Goal: Transaction & Acquisition: Purchase product/service

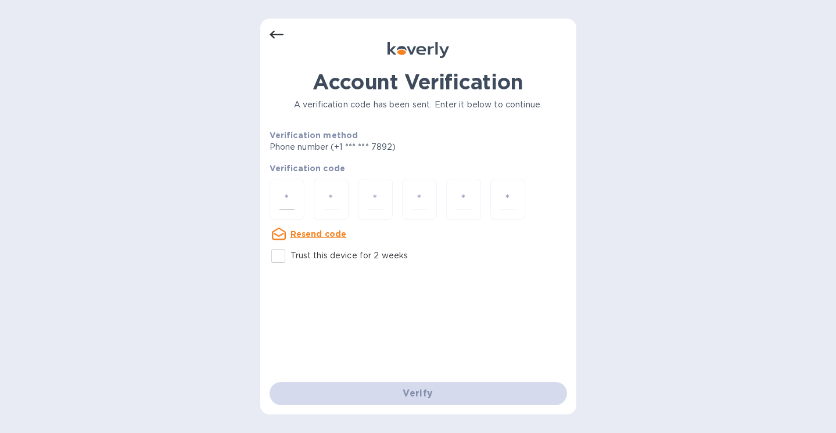
click at [285, 192] on input "number" at bounding box center [286, 199] width 15 height 21
type input "4"
type input "5"
type input "7"
type input "6"
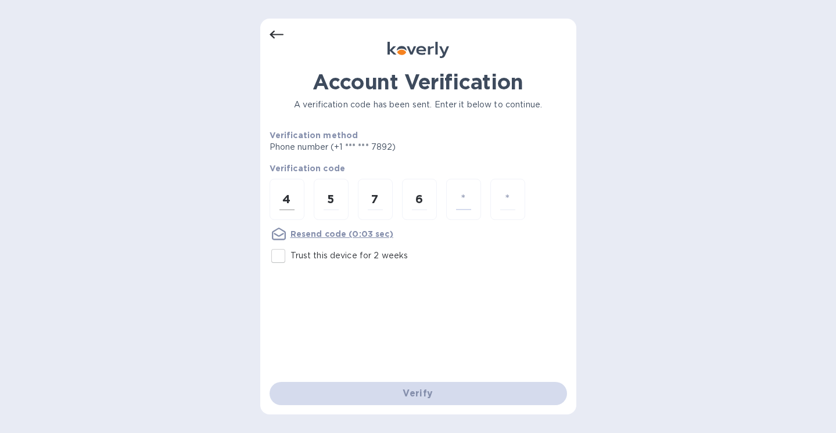
type input "8"
type input "9"
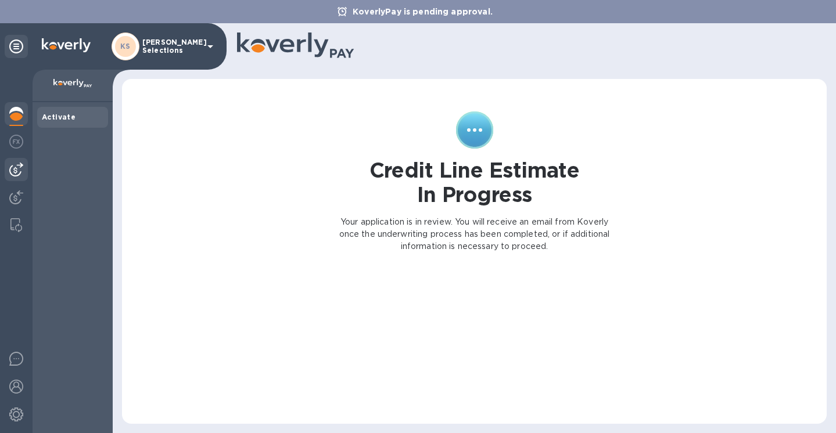
click at [16, 167] on img at bounding box center [16, 170] width 14 height 14
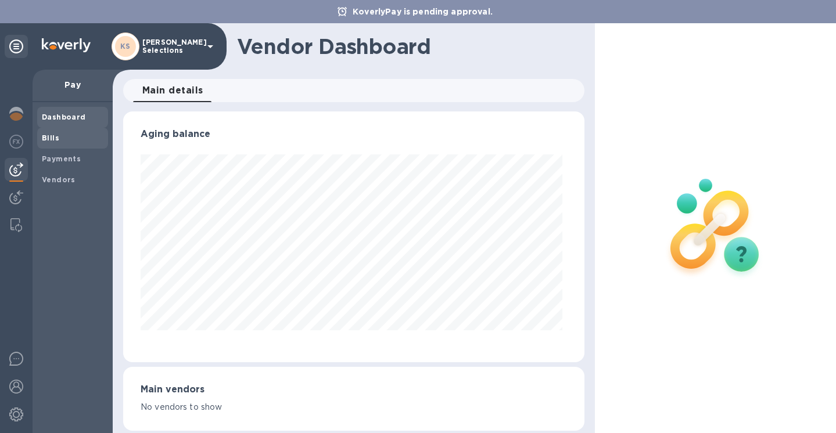
click at [60, 136] on span "Bills" at bounding box center [73, 138] width 62 height 12
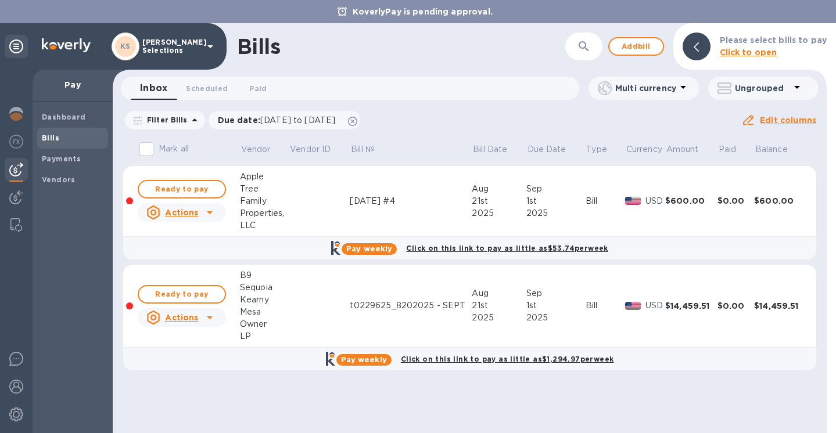
click at [800, 47] on p "Click to open" at bounding box center [773, 52] width 107 height 12
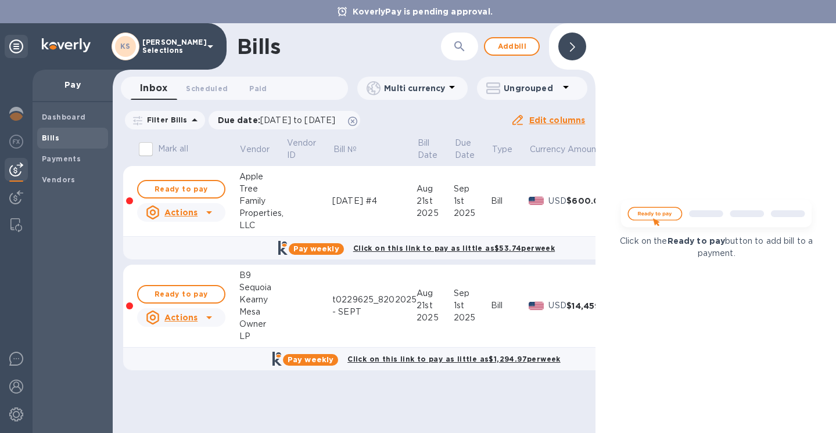
click at [574, 45] on icon at bounding box center [572, 46] width 5 height 9
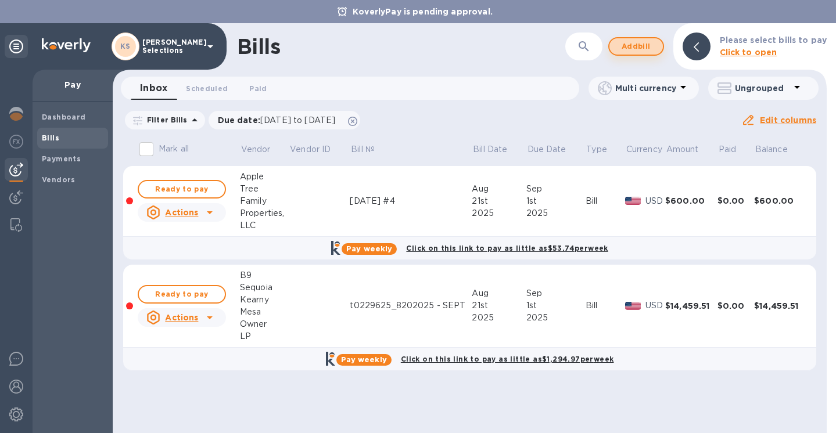
click at [631, 48] on span "Add bill" at bounding box center [635, 46] width 35 height 14
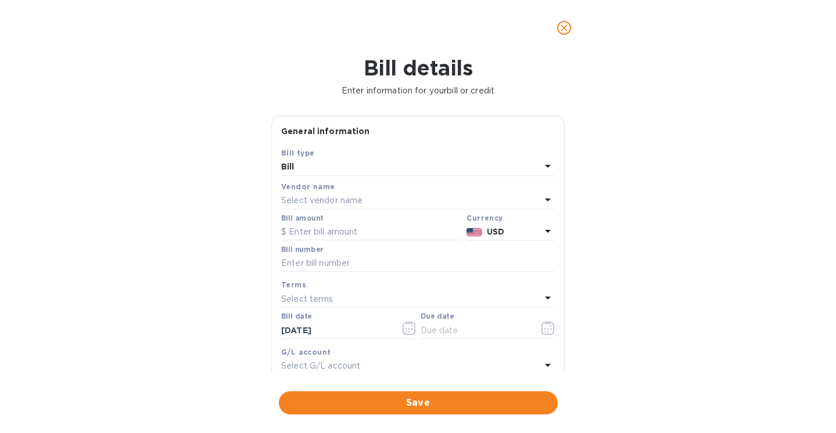
click at [301, 203] on p "Select vendor name" at bounding box center [321, 201] width 81 height 12
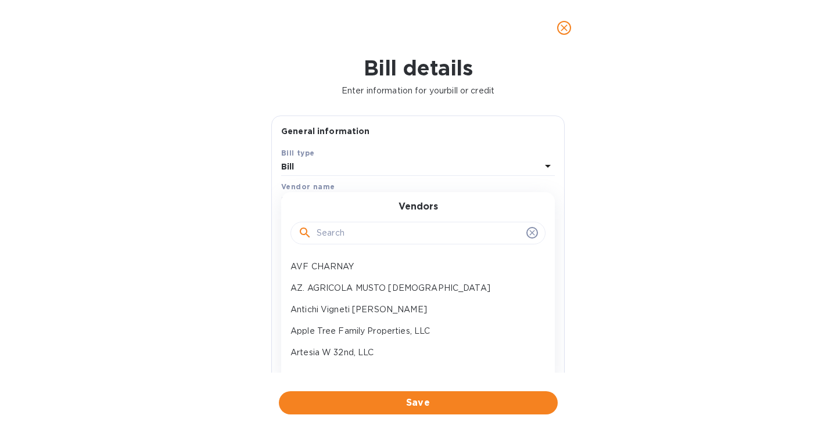
click at [329, 233] on input "text" at bounding box center [419, 233] width 205 height 17
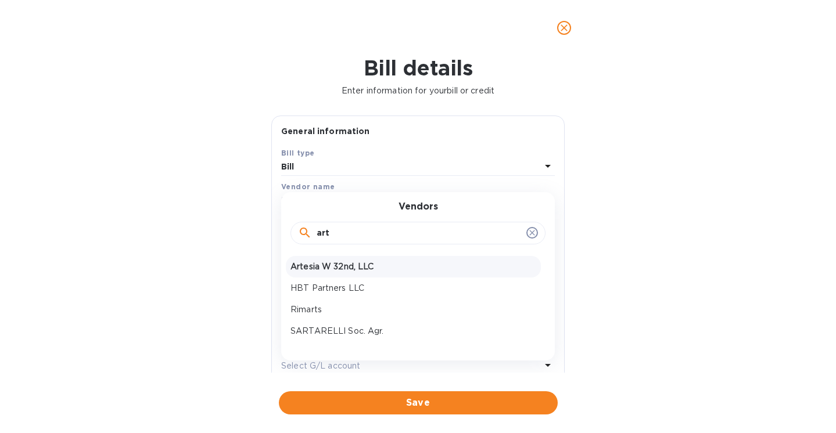
type input "art"
click at [330, 272] on p "Artesia W 32nd, LLC" at bounding box center [413, 267] width 246 height 12
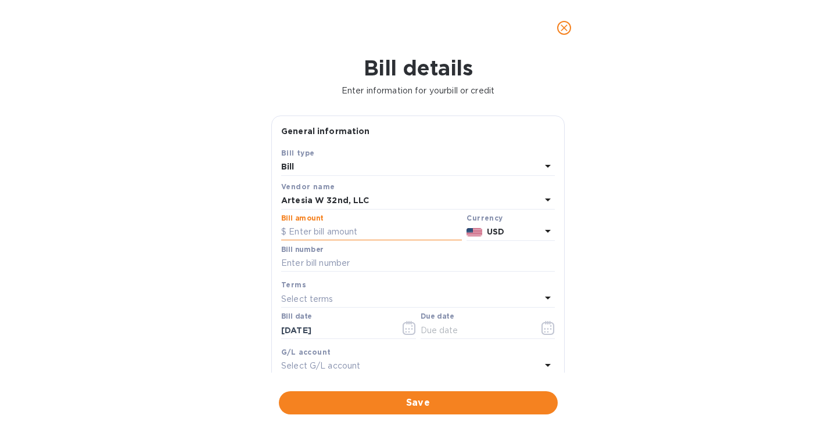
click at [326, 232] on input "text" at bounding box center [371, 232] width 181 height 17
paste input "16,151.06"
type input "16,151.06"
click at [308, 265] on input "text" at bounding box center [418, 263] width 274 height 17
type input "D"
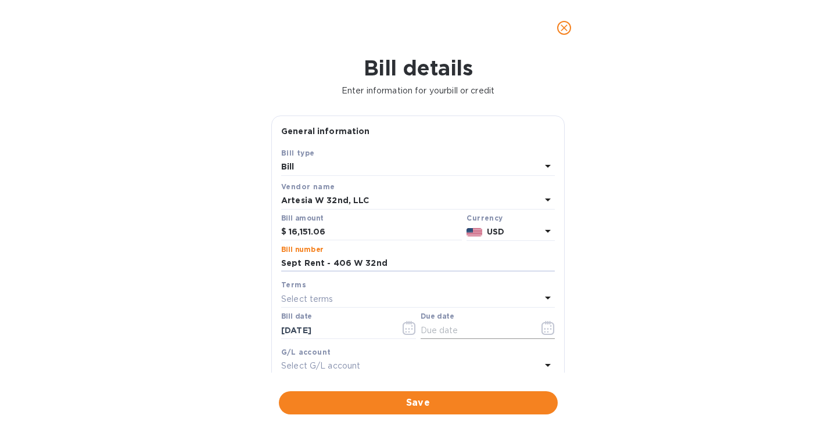
type input "Sept Rent - 406 W 32nd"
click at [544, 326] on icon "button" at bounding box center [547, 328] width 13 height 14
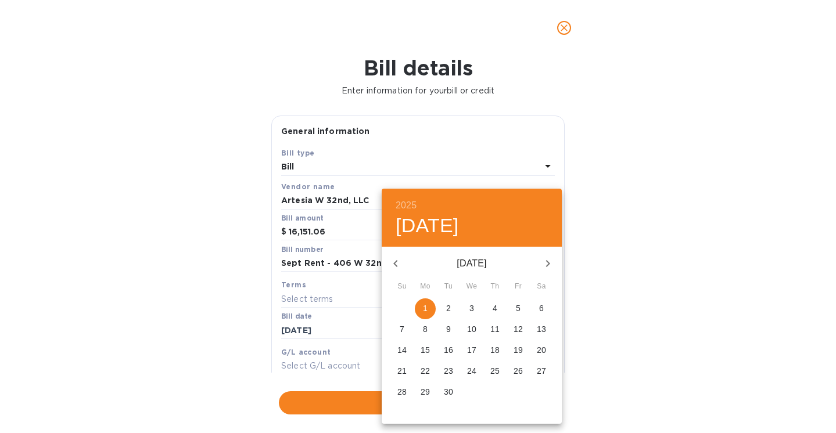
click at [421, 309] on span "1" at bounding box center [425, 309] width 21 height 12
type input "[DATE]"
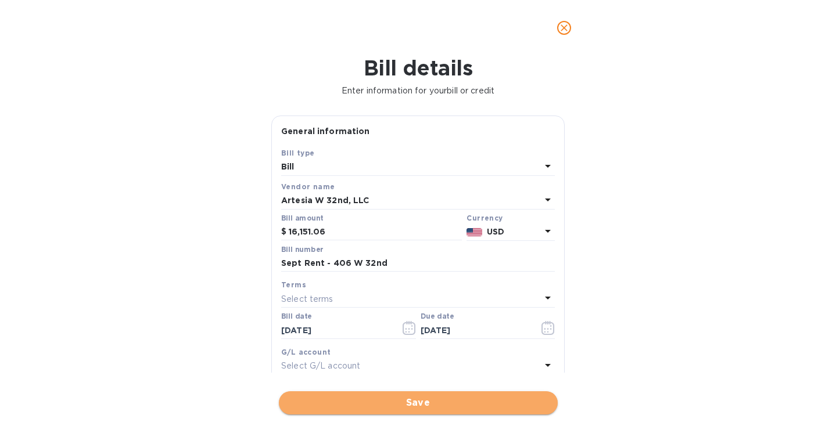
click at [412, 403] on span "Save" at bounding box center [418, 403] width 260 height 14
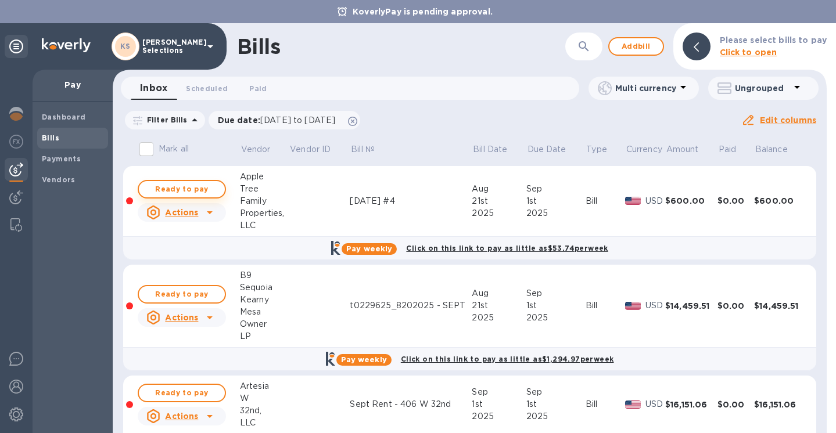
click at [184, 190] on span "Ready to pay" at bounding box center [181, 189] width 67 height 14
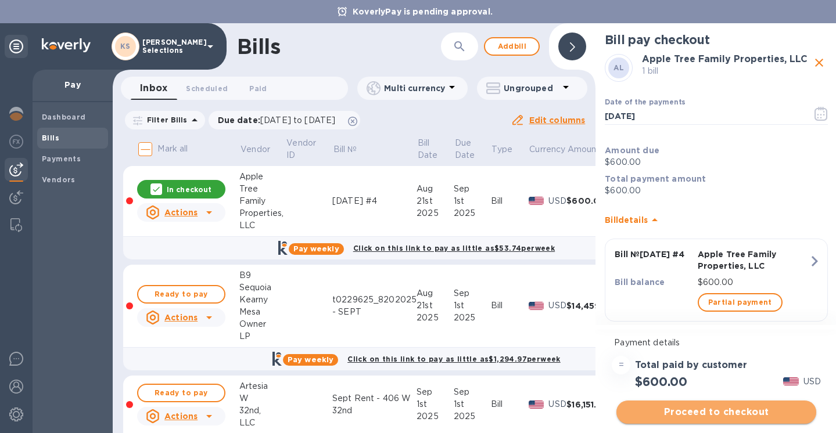
click at [723, 411] on span "Proceed to checkout" at bounding box center [715, 412] width 181 height 14
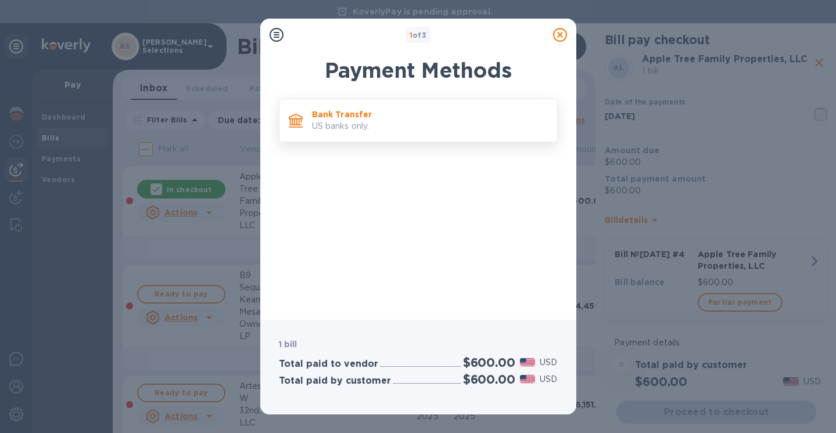
click at [390, 114] on p "Bank Transfer" at bounding box center [430, 115] width 236 height 12
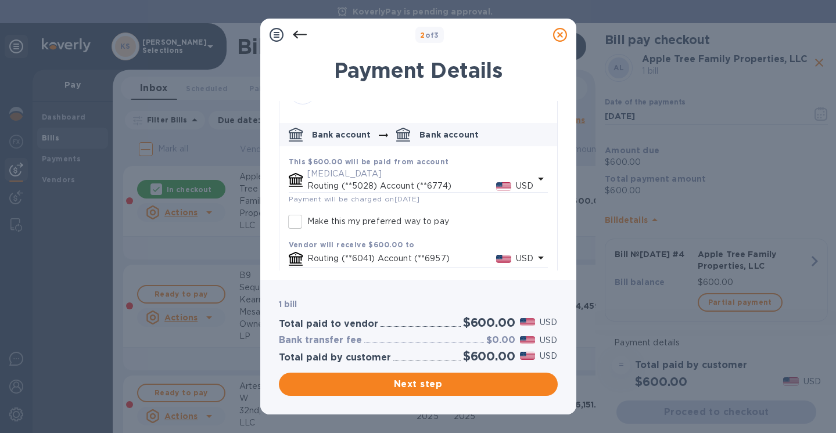
scroll to position [38, 0]
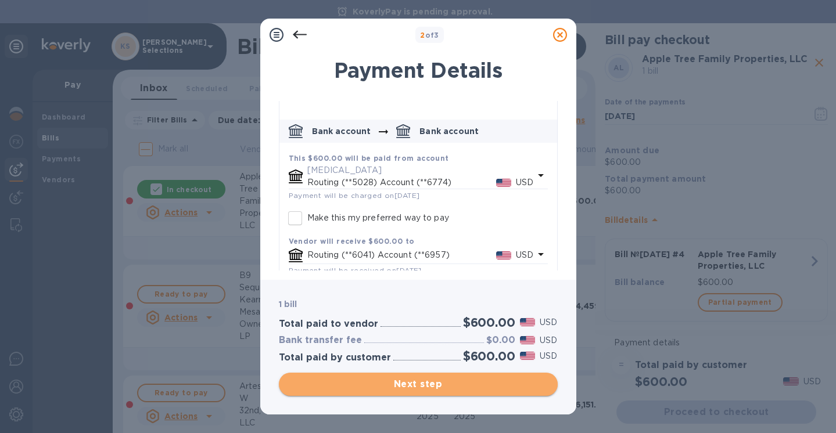
click at [403, 381] on span "Next step" at bounding box center [418, 384] width 260 height 14
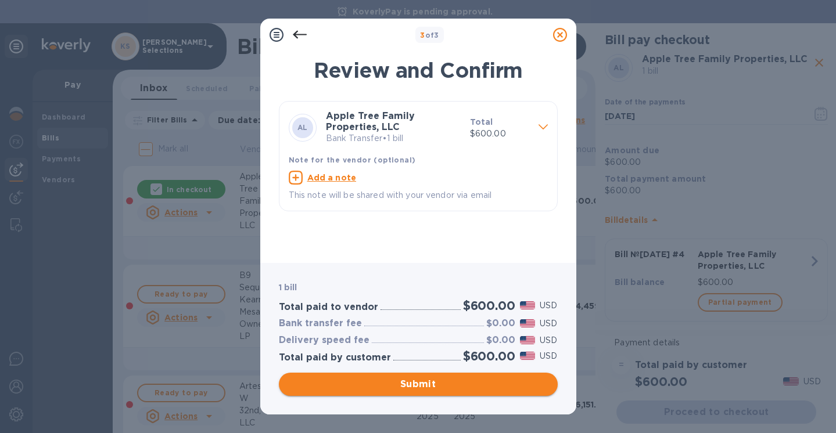
click at [403, 382] on span "Submit" at bounding box center [418, 384] width 260 height 14
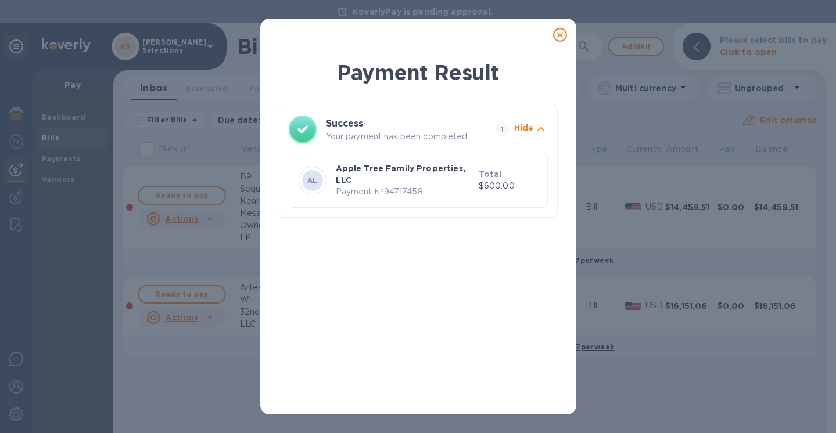
click at [555, 35] on icon at bounding box center [560, 35] width 14 height 14
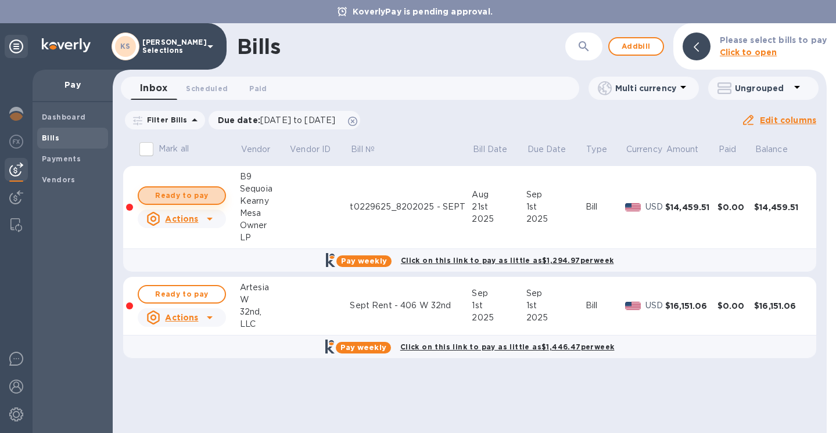
click at [180, 196] on span "Ready to pay" at bounding box center [181, 196] width 67 height 14
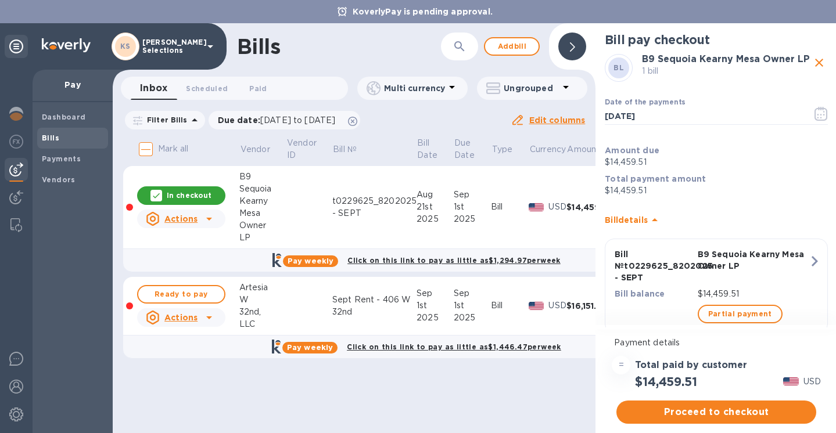
scroll to position [36, 0]
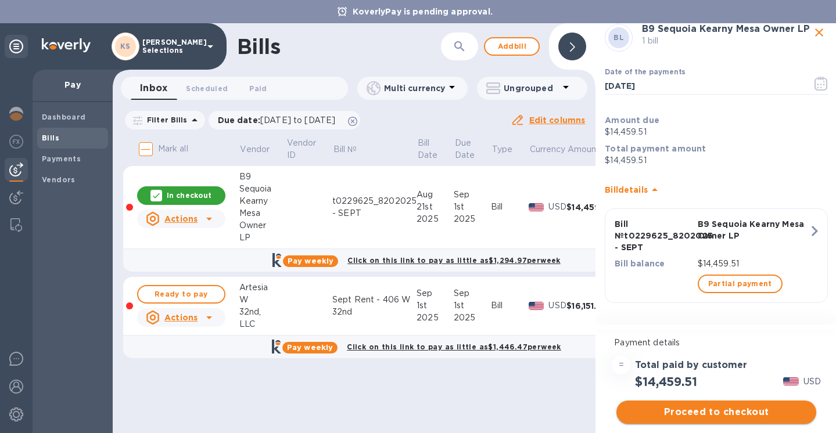
click at [716, 412] on span "Proceed to checkout" at bounding box center [715, 412] width 181 height 14
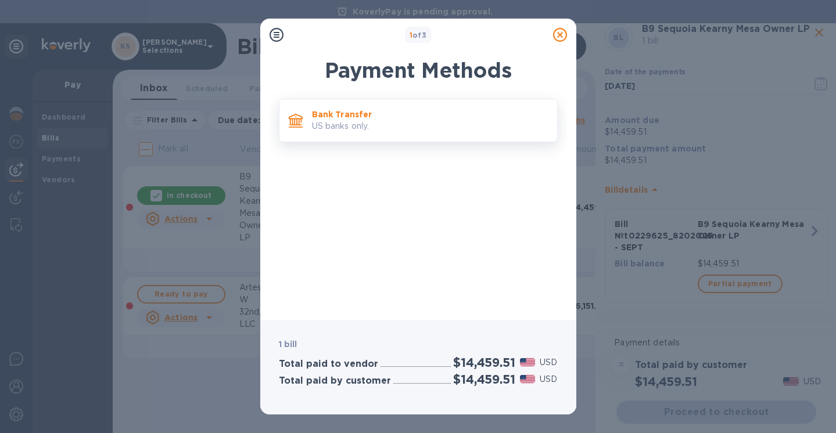
click at [447, 118] on p "Bank Transfer" at bounding box center [430, 115] width 236 height 12
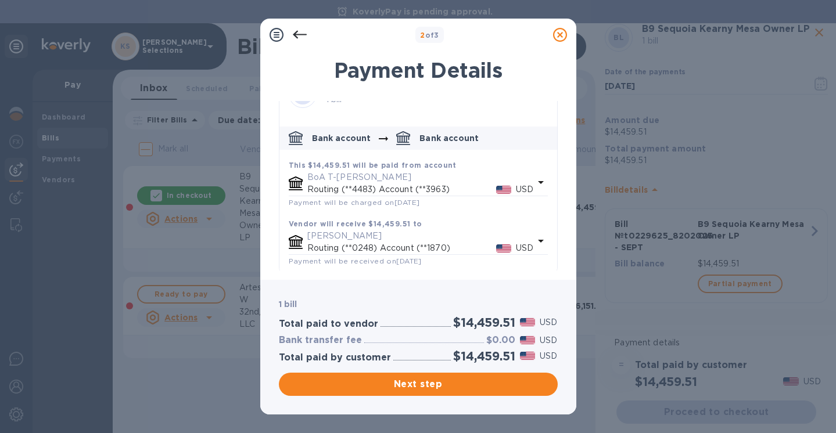
scroll to position [38, 0]
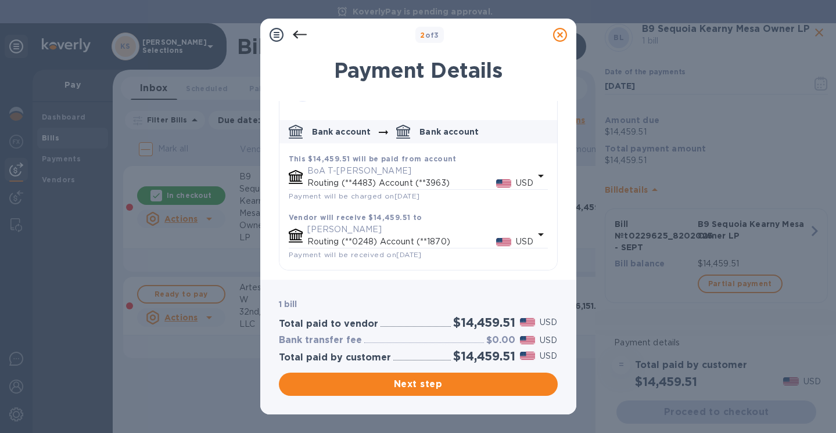
click at [537, 235] on icon "default-method" at bounding box center [541, 235] width 14 height 14
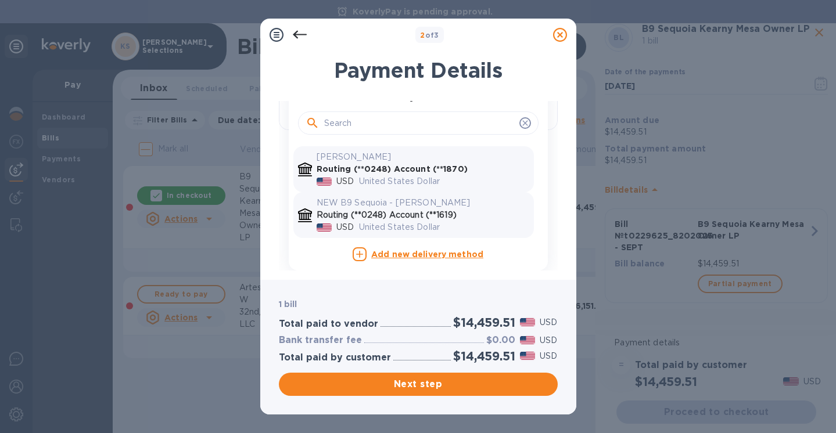
click at [426, 226] on p "United States Dollar" at bounding box center [444, 227] width 170 height 12
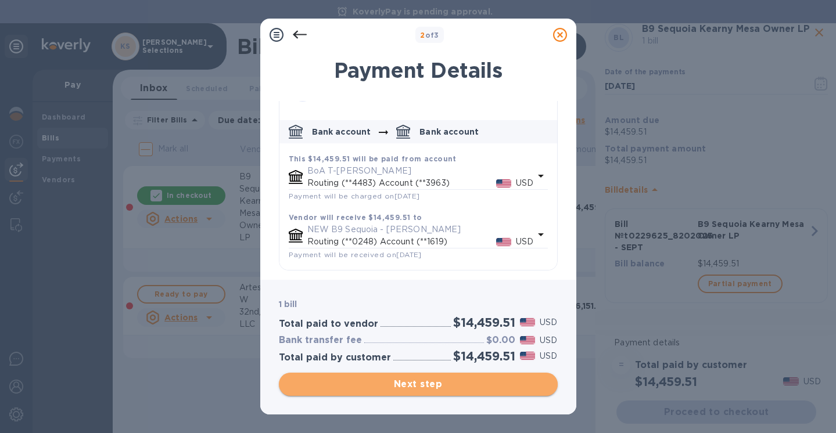
click at [418, 384] on span "Next step" at bounding box center [418, 384] width 260 height 14
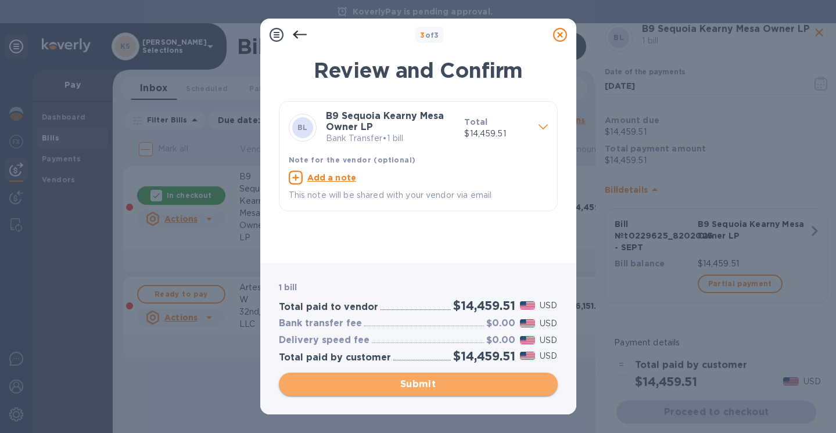
click at [418, 384] on span "Submit" at bounding box center [418, 384] width 260 height 14
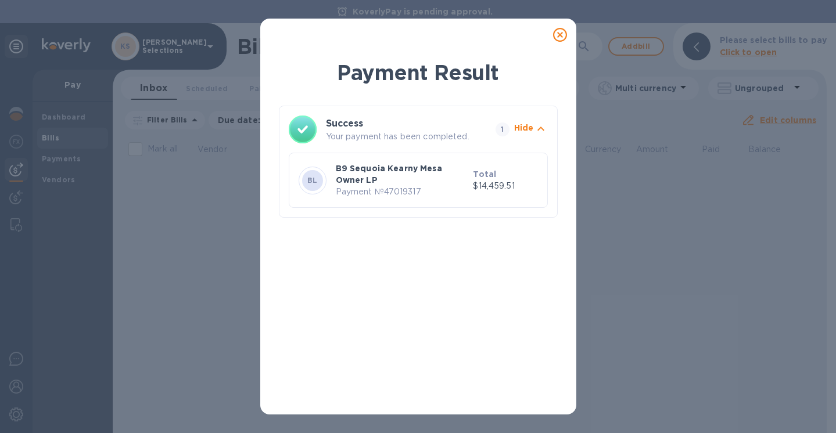
click at [559, 33] on icon at bounding box center [560, 35] width 14 height 14
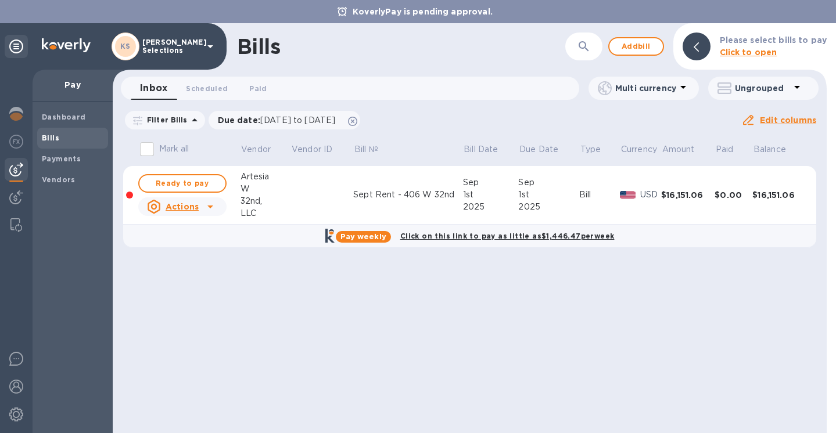
click at [186, 182] on div "Bills ​ Add bill Please select bills to pay Click to open Inbox 0 Scheduled 0 P…" at bounding box center [470, 228] width 714 height 410
click at [193, 182] on span "Ready to pay" at bounding box center [182, 184] width 67 height 14
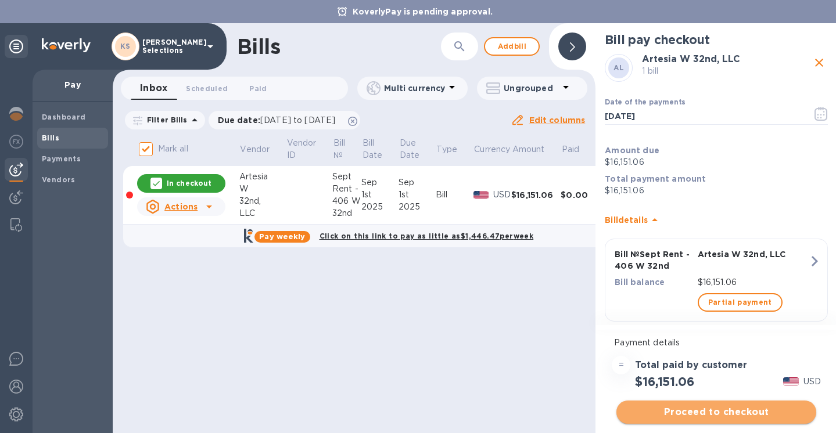
click at [719, 412] on span "Proceed to checkout" at bounding box center [715, 412] width 181 height 14
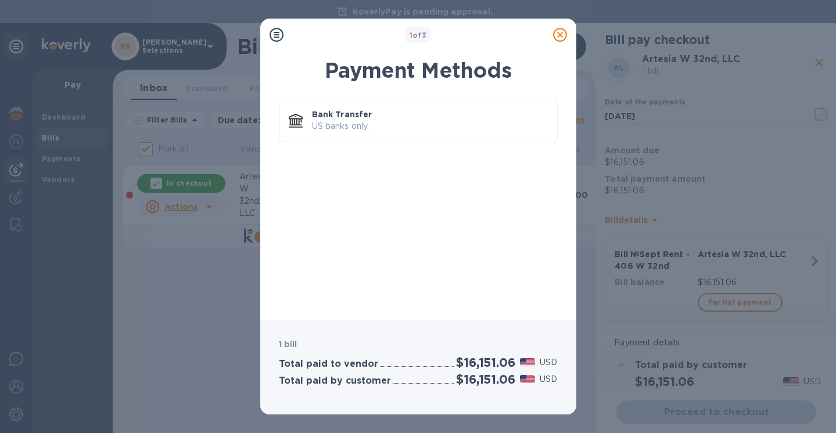
click at [395, 93] on div "Bank Transfer US banks only." at bounding box center [417, 201] width 297 height 219
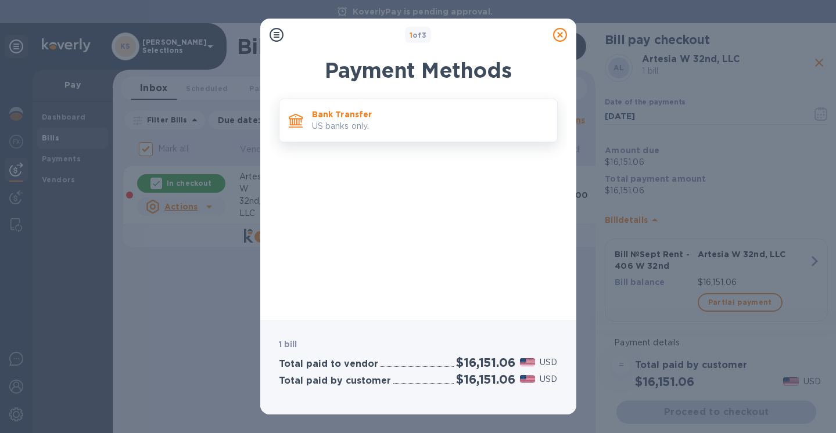
click at [386, 117] on p "Bank Transfer" at bounding box center [430, 115] width 236 height 12
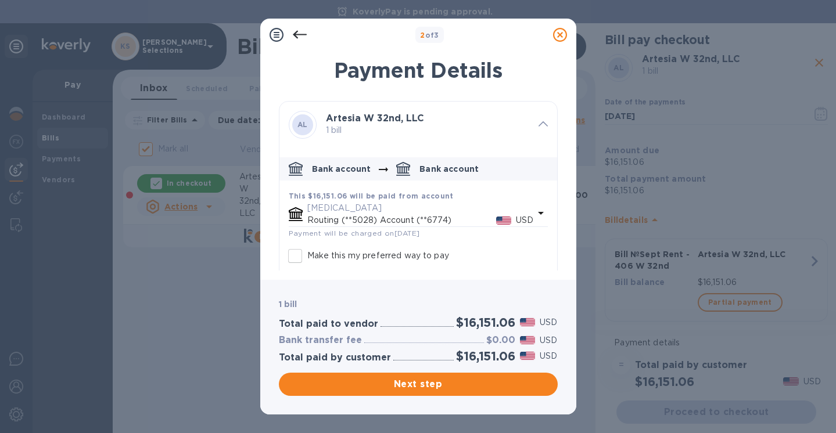
scroll to position [55, 0]
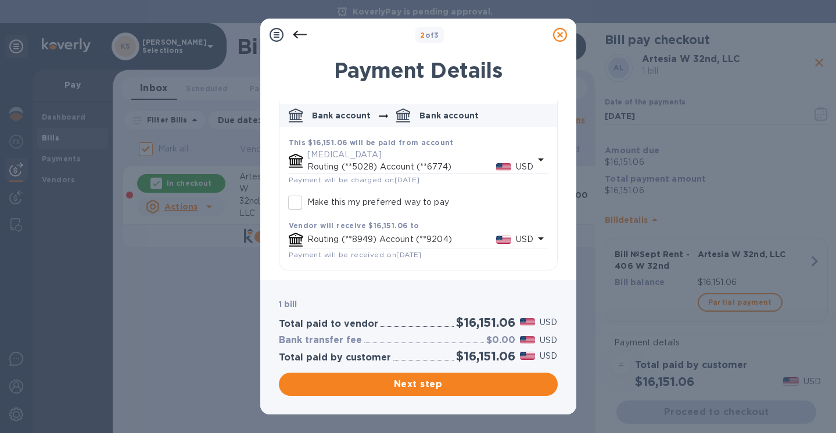
click at [538, 238] on icon "default-method" at bounding box center [541, 239] width 6 height 3
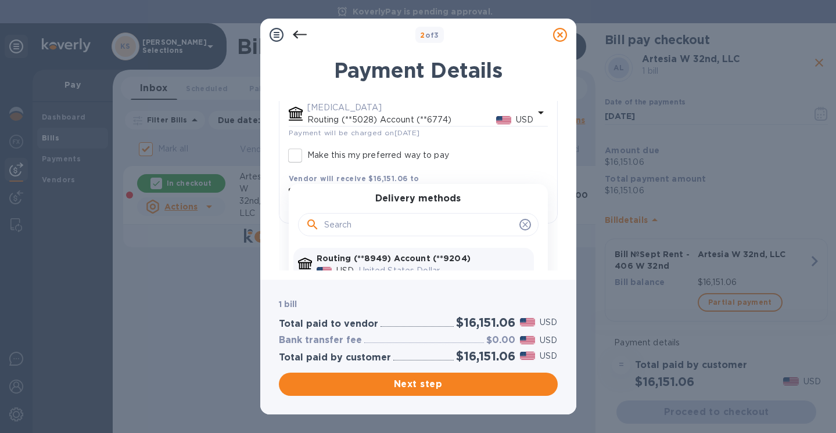
scroll to position [145, 0]
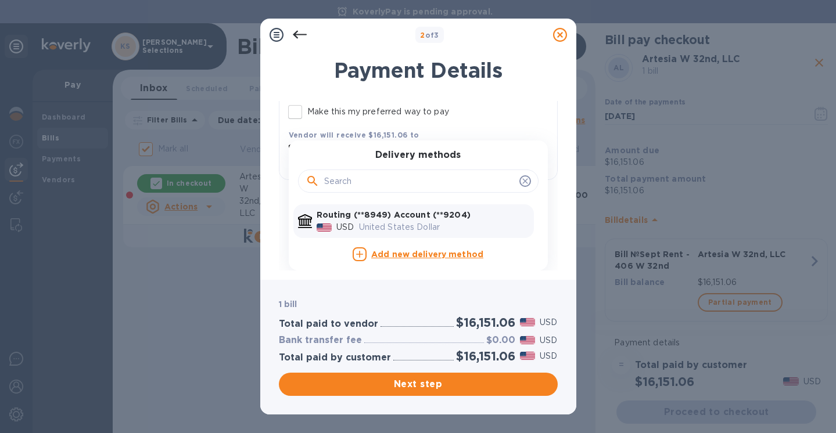
click at [522, 181] on icon "default-method" at bounding box center [524, 181] width 5 height 5
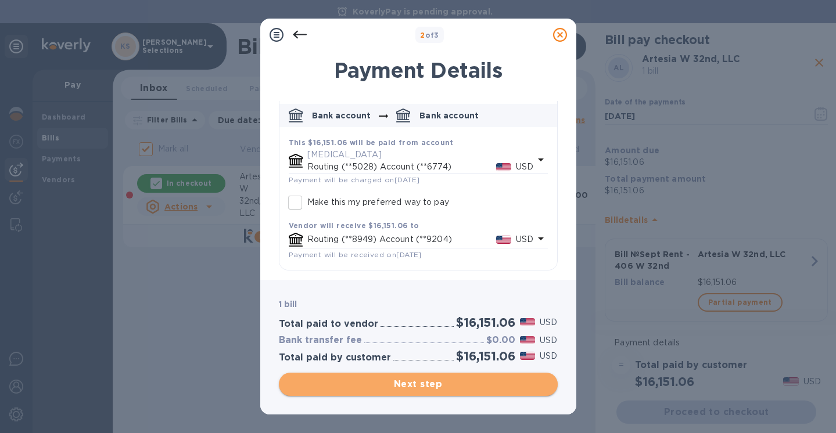
click at [431, 382] on span "Next step" at bounding box center [418, 384] width 260 height 14
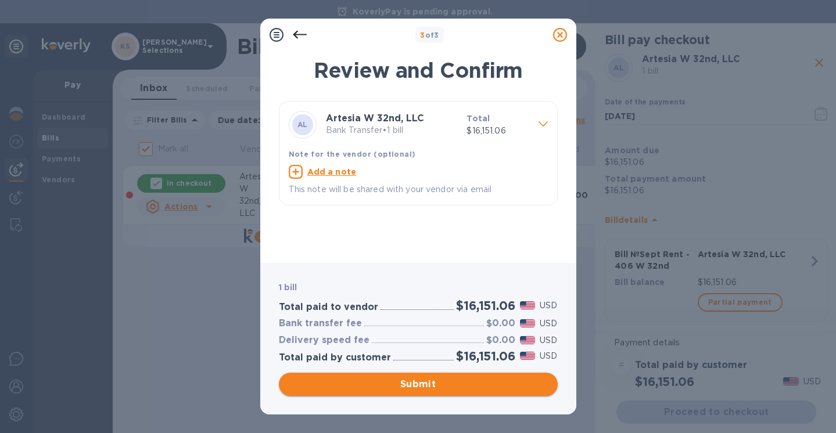
click at [431, 382] on span "Submit" at bounding box center [418, 384] width 260 height 14
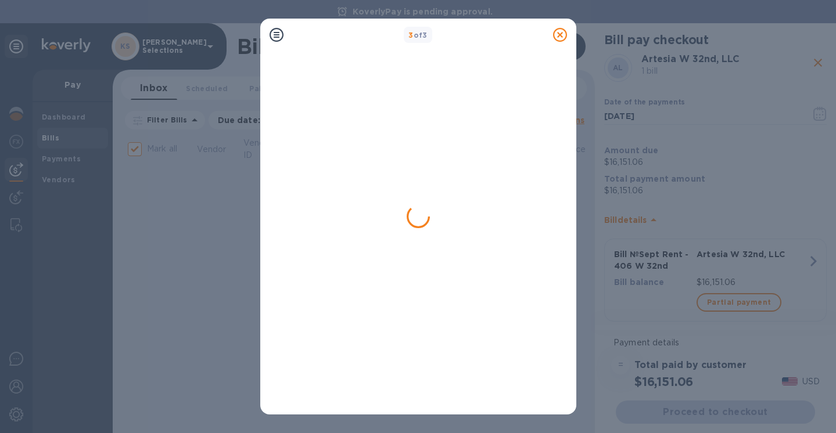
checkbox input "false"
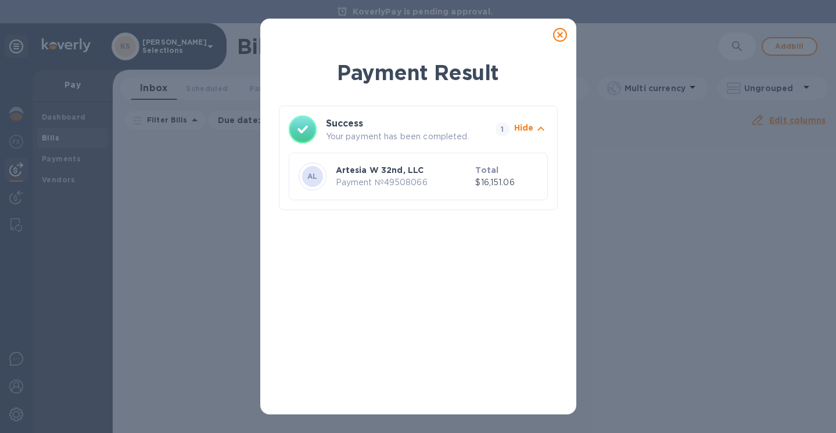
click at [558, 35] on icon at bounding box center [560, 35] width 14 height 14
